Goal: Transaction & Acquisition: Subscribe to service/newsletter

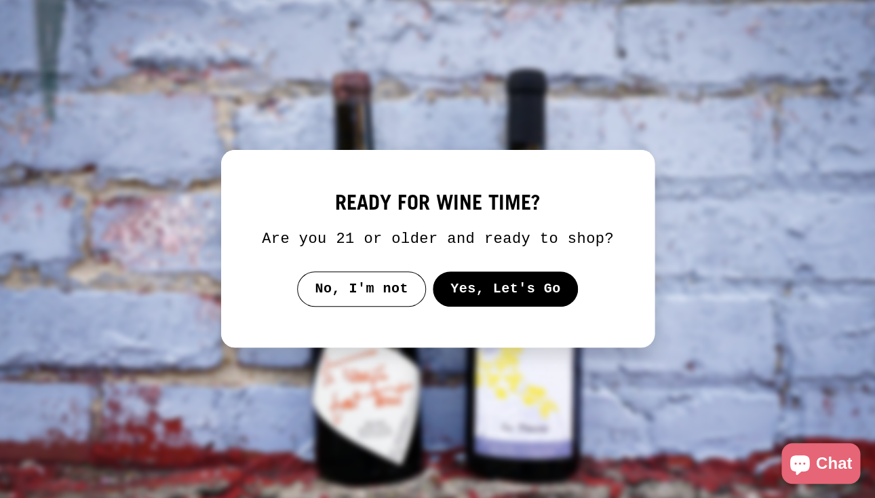
click at [481, 296] on button "Yes, Let's Go" at bounding box center [505, 288] width 146 height 35
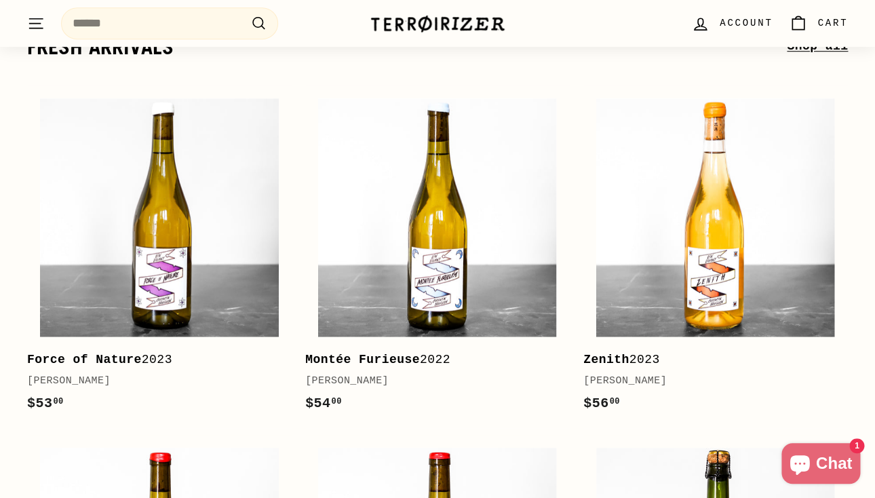
scroll to position [241, 0]
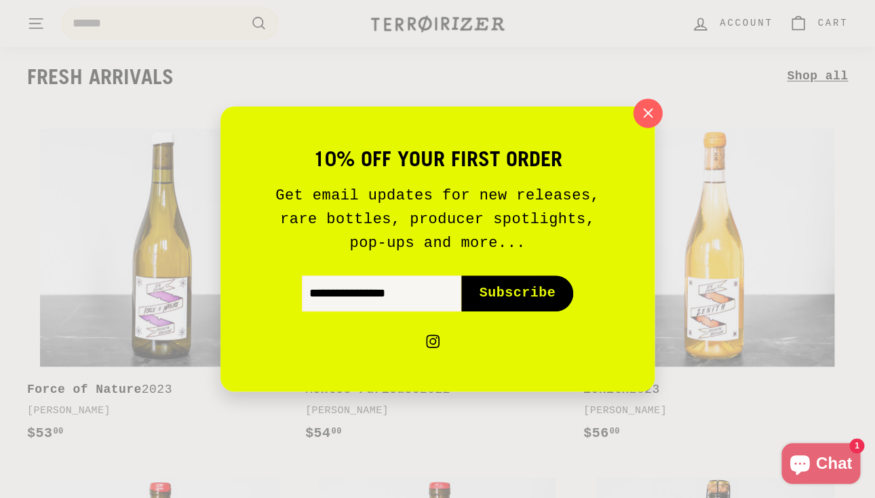
click at [641, 113] on icon "button" at bounding box center [648, 113] width 20 height 20
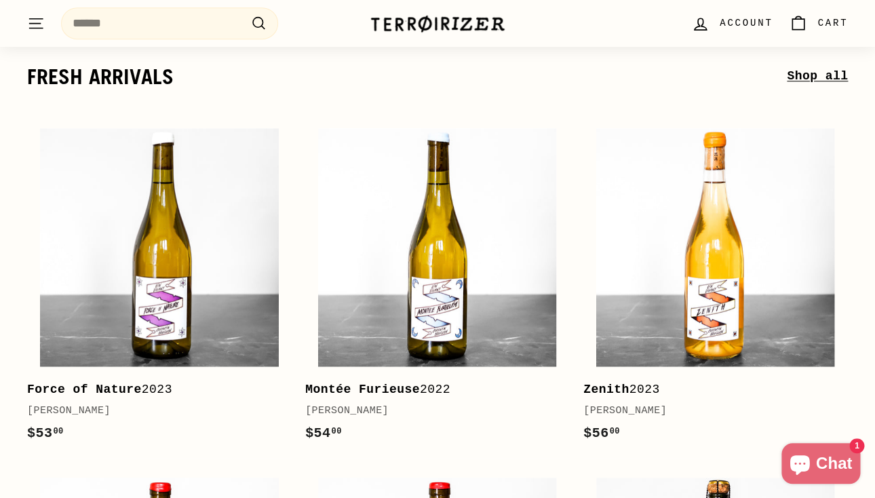
click at [29, 20] on icon ". . ." at bounding box center [36, 23] width 18 height 18
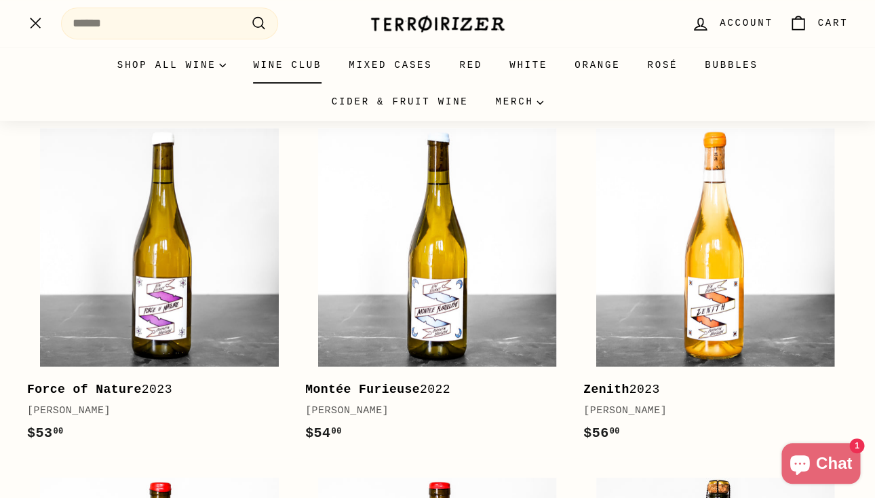
click at [276, 66] on link "Wine Club" at bounding box center [288, 65] width 96 height 37
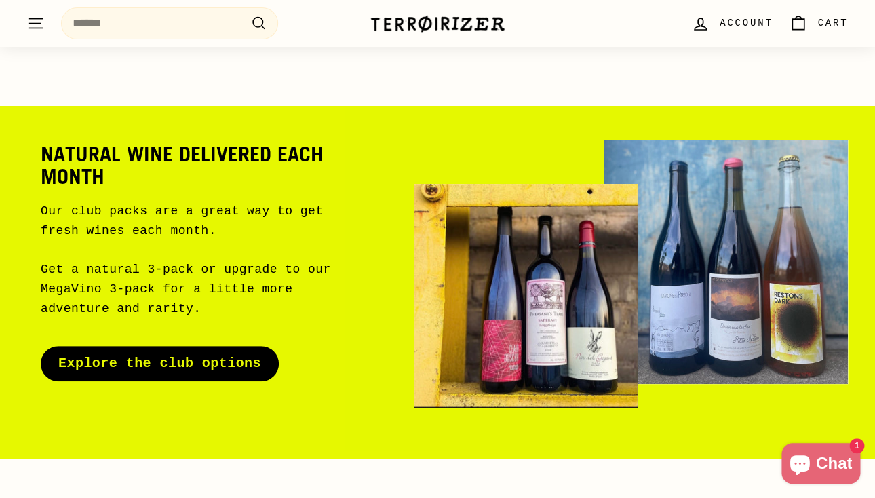
scroll to position [39, 0]
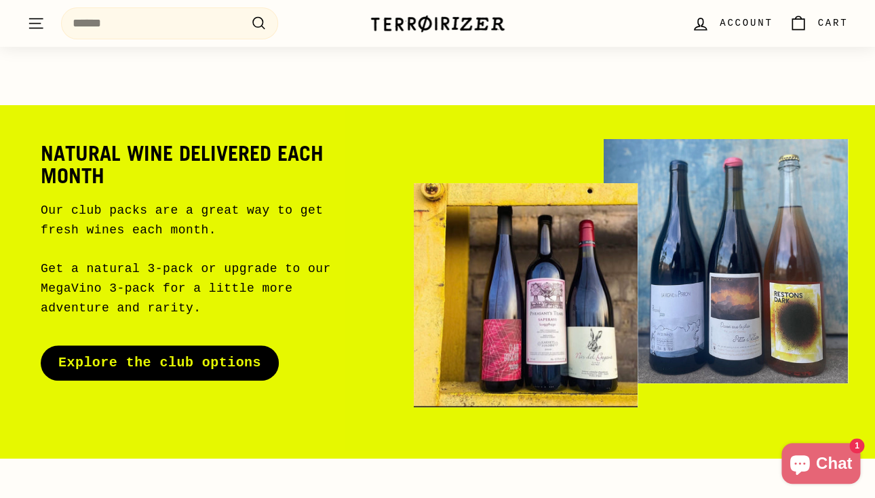
click at [170, 355] on link "Explore the club options" at bounding box center [160, 362] width 238 height 35
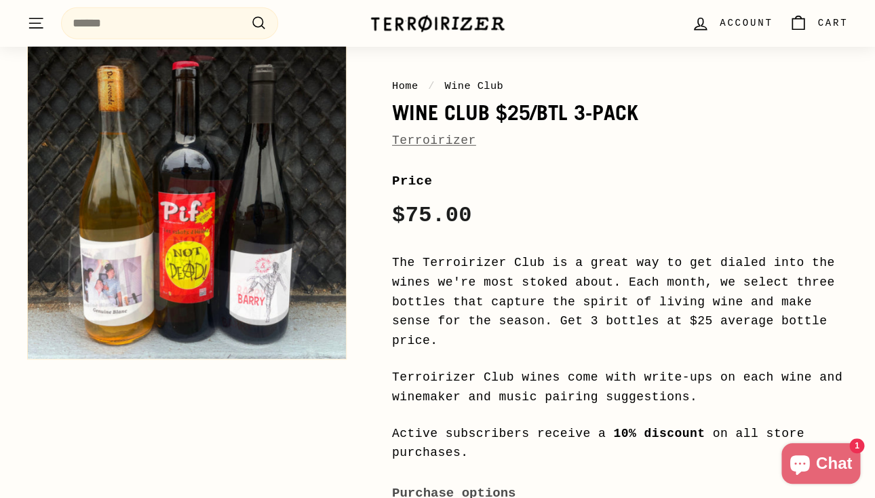
scroll to position [1183, 0]
